Goal: Task Accomplishment & Management: Use online tool/utility

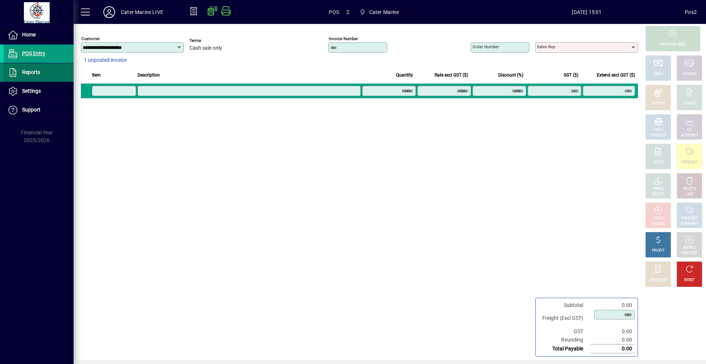
click at [29, 73] on span "Reports" at bounding box center [31, 72] width 18 height 6
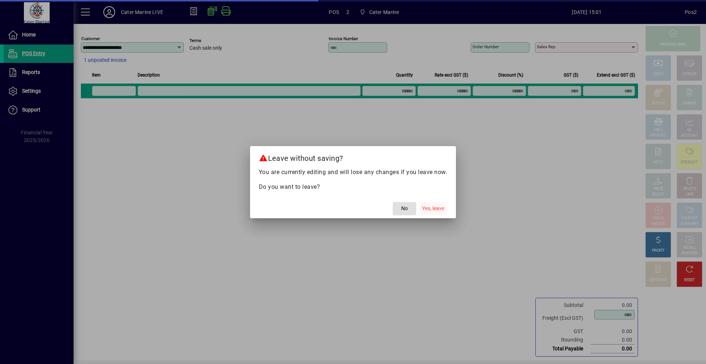
click at [440, 210] on span "Yes, leave" at bounding box center [433, 208] width 22 height 8
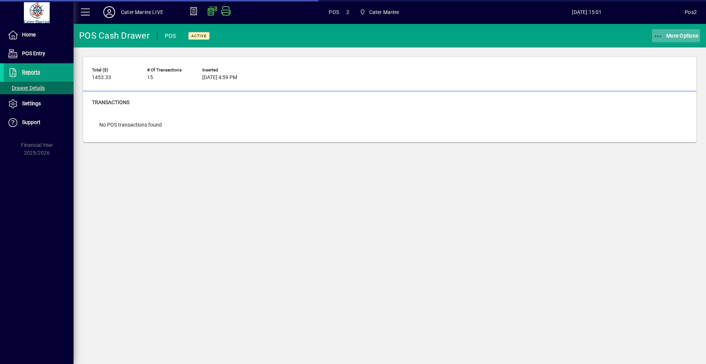
click at [660, 36] on icon "button" at bounding box center [658, 36] width 9 height 7
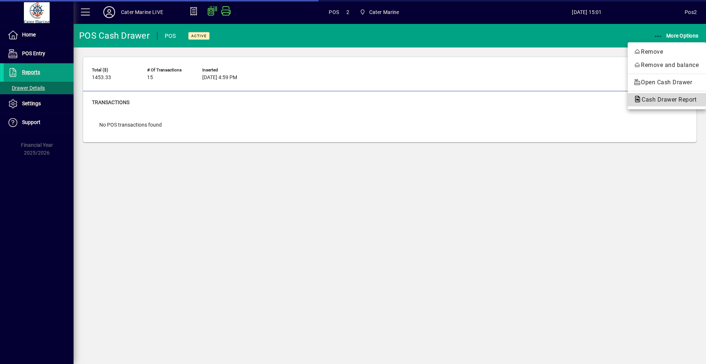
click at [664, 101] on span "Cash Drawer Report" at bounding box center [666, 99] width 67 height 7
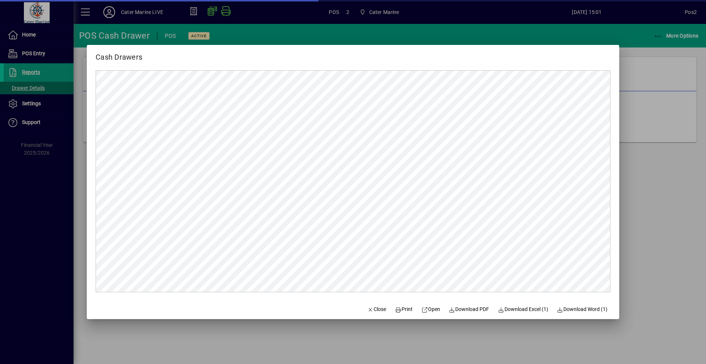
click at [644, 214] on div at bounding box center [353, 182] width 706 height 364
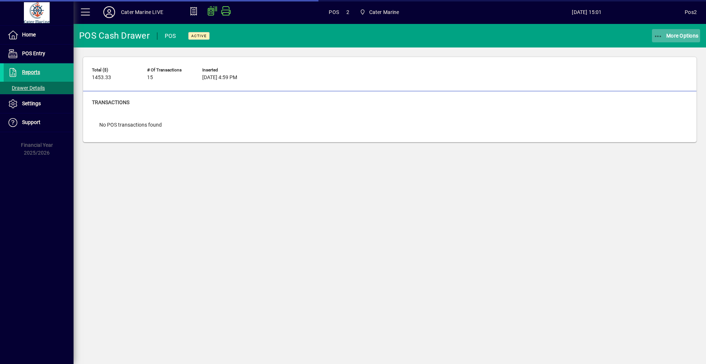
click at [656, 36] on icon "button" at bounding box center [658, 36] width 9 height 7
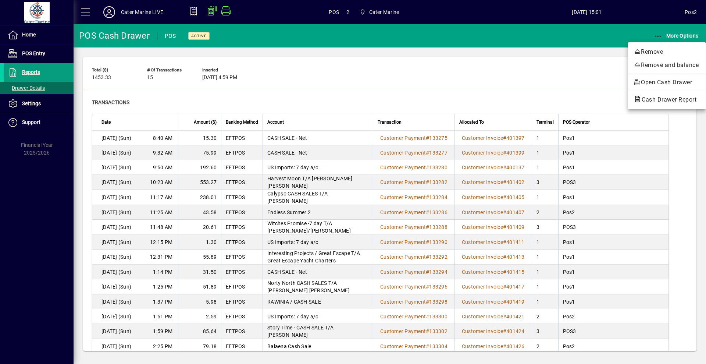
click at [683, 142] on div at bounding box center [353, 182] width 706 height 364
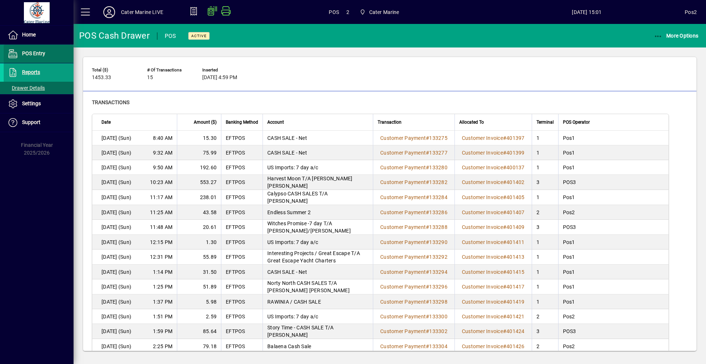
click at [30, 54] on span "POS Entry" at bounding box center [33, 53] width 23 height 6
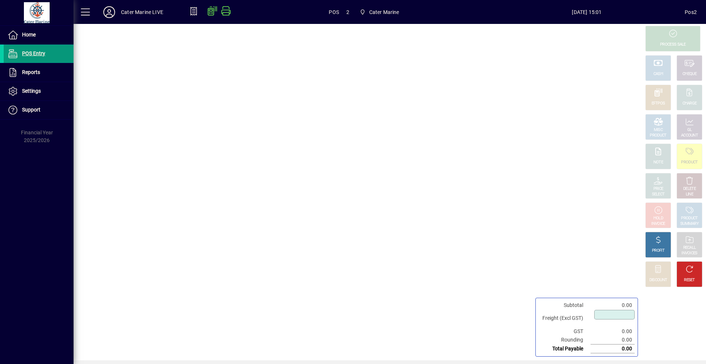
type input "****"
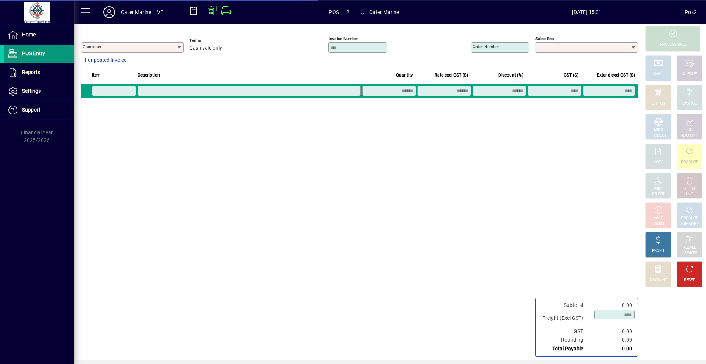
type input "**********"
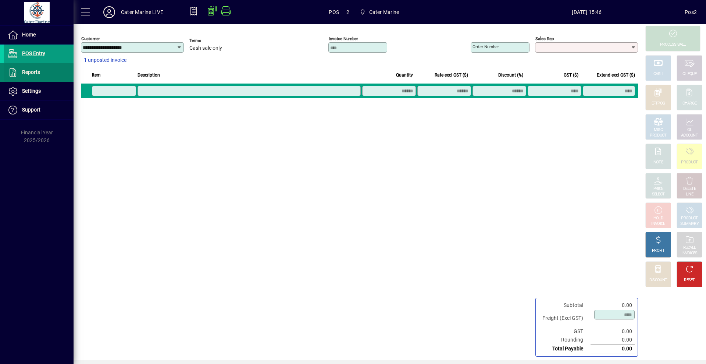
click at [42, 71] on span at bounding box center [39, 73] width 70 height 18
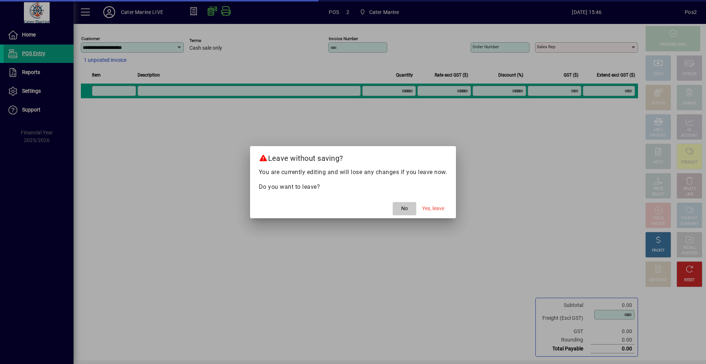
click at [406, 211] on span "No" at bounding box center [404, 208] width 7 height 8
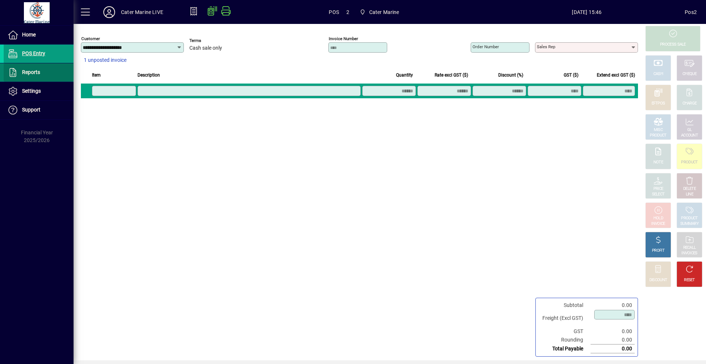
click at [33, 69] on span "Reports" at bounding box center [31, 72] width 18 height 6
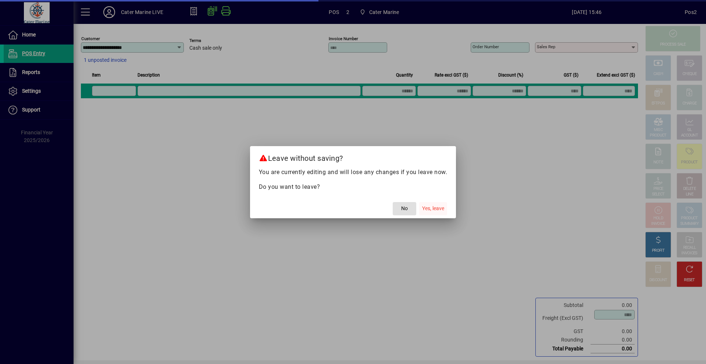
click at [436, 210] on span "Yes, leave" at bounding box center [433, 208] width 22 height 8
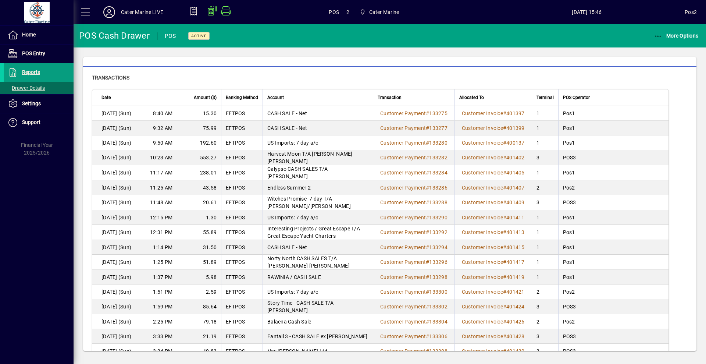
scroll to position [37, 0]
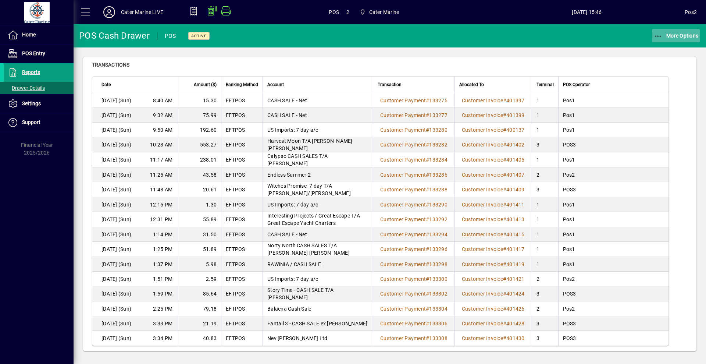
click at [682, 35] on span "More Options" at bounding box center [676, 36] width 45 height 6
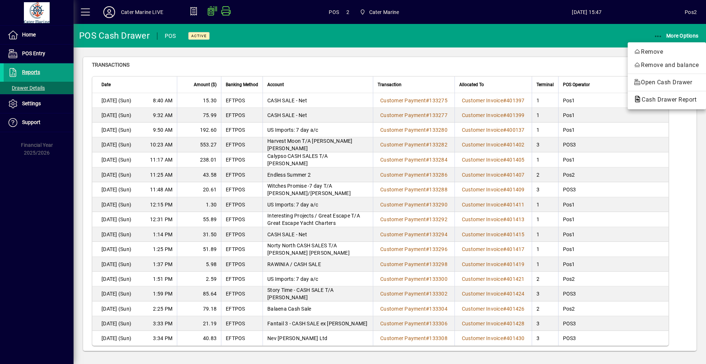
click at [35, 261] on div at bounding box center [353, 182] width 706 height 364
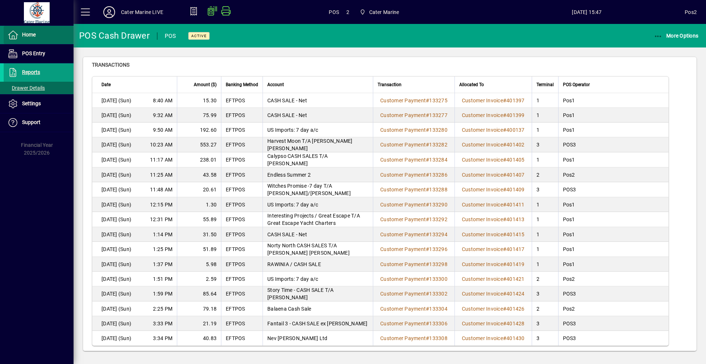
click at [32, 36] on span "Home" at bounding box center [29, 35] width 14 height 6
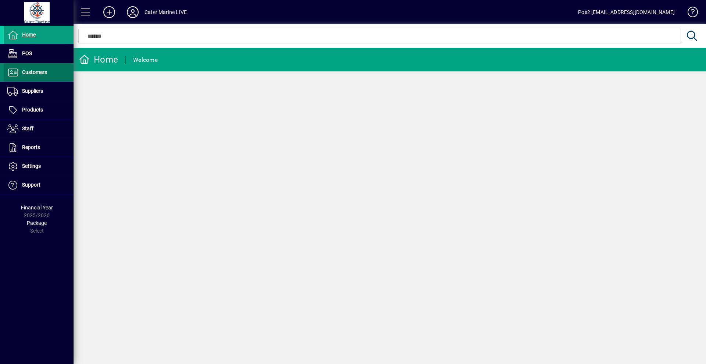
click at [31, 74] on span "Customers" at bounding box center [34, 72] width 25 height 6
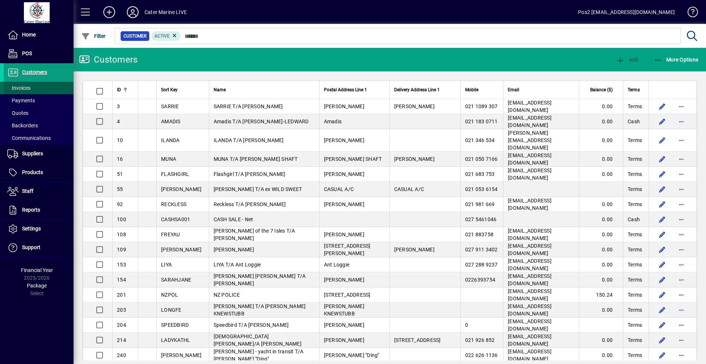
click at [24, 86] on span "Invoices" at bounding box center [18, 88] width 23 height 6
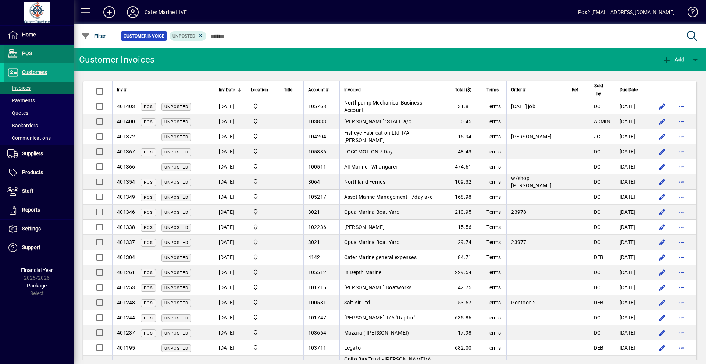
click at [31, 50] on span "POS" at bounding box center [27, 53] width 10 height 6
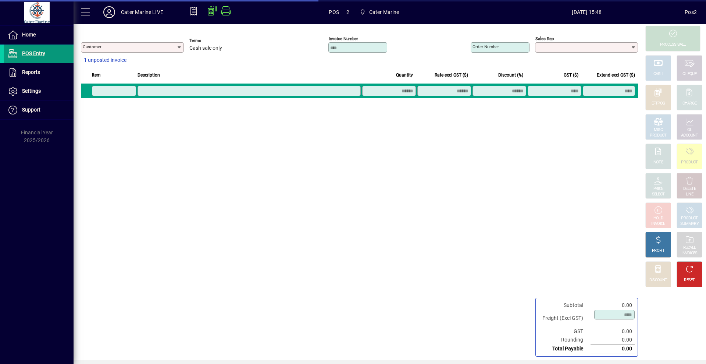
type input "**********"
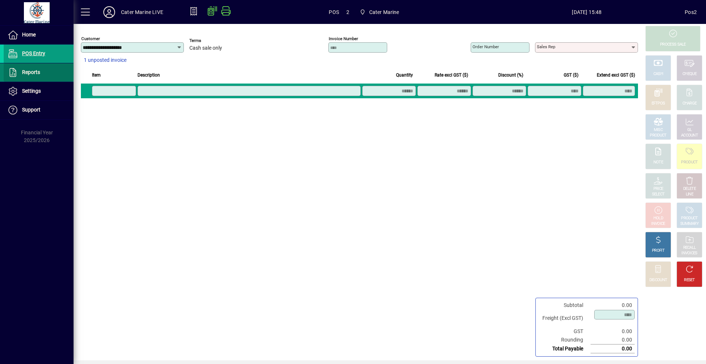
click at [36, 73] on span "Reports" at bounding box center [31, 72] width 18 height 6
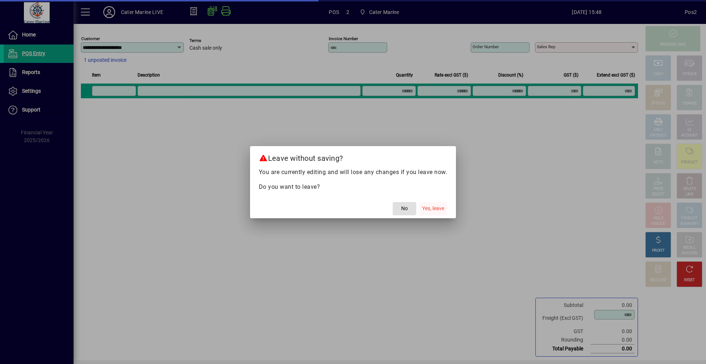
click at [431, 208] on span "Yes, leave" at bounding box center [433, 208] width 22 height 8
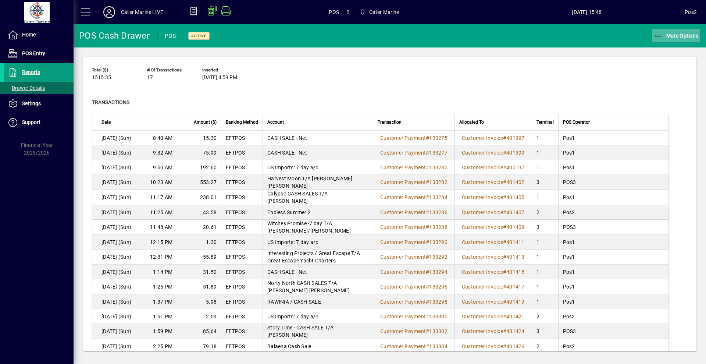
click at [683, 36] on span "More Options" at bounding box center [676, 36] width 45 height 6
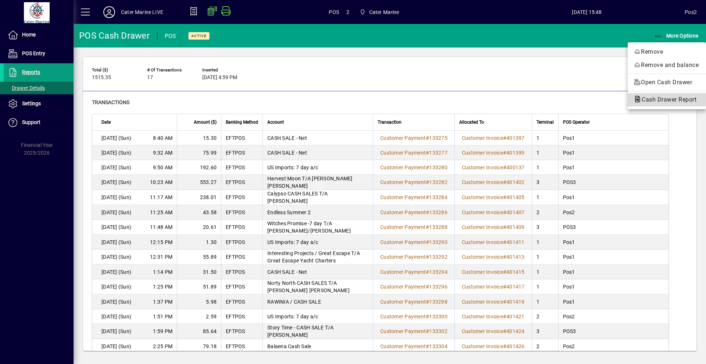
click at [659, 101] on span "Cash Drawer Report" at bounding box center [666, 99] width 67 height 7
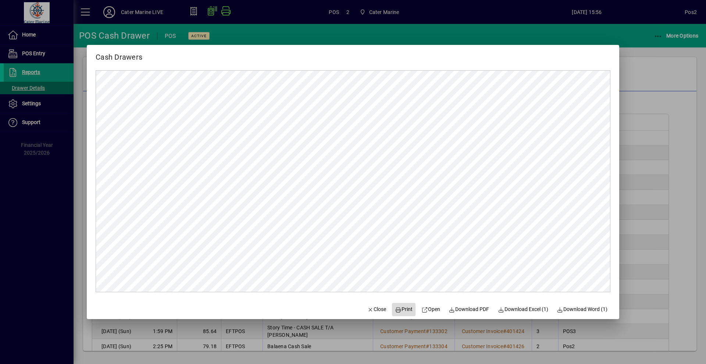
click at [404, 310] on span "Print" at bounding box center [404, 309] width 18 height 8
click at [401, 310] on span "Print" at bounding box center [404, 309] width 18 height 8
click at [374, 307] on span "Close" at bounding box center [376, 309] width 19 height 8
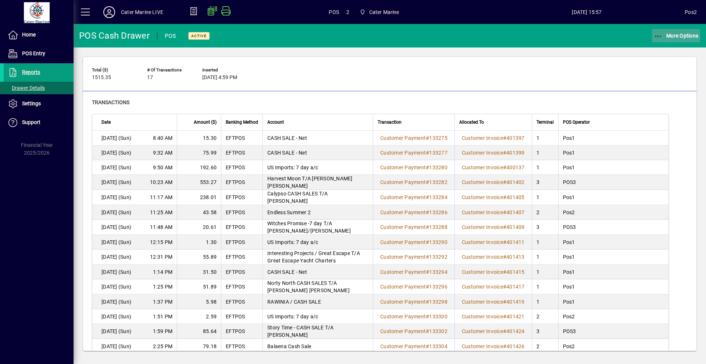
click at [686, 38] on span "More Options" at bounding box center [676, 36] width 45 height 6
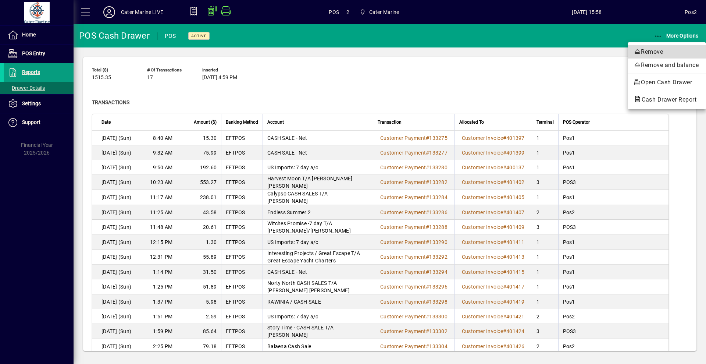
click at [650, 51] on span "Remove" at bounding box center [666, 51] width 67 height 9
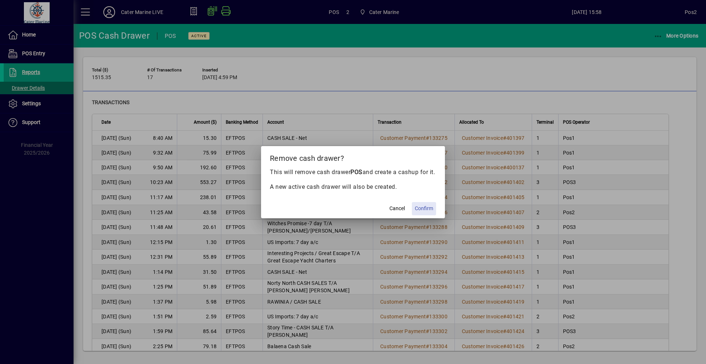
click at [417, 212] on span "Confirm" at bounding box center [424, 208] width 18 height 8
